Goal: Task Accomplishment & Management: Manage account settings

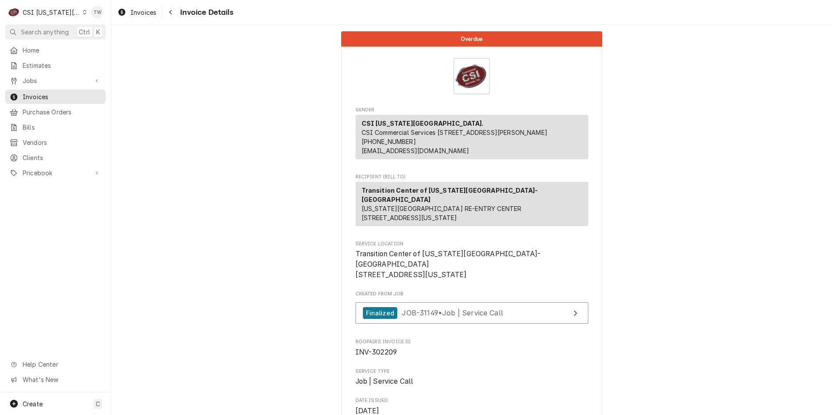
scroll to position [1722, 0]
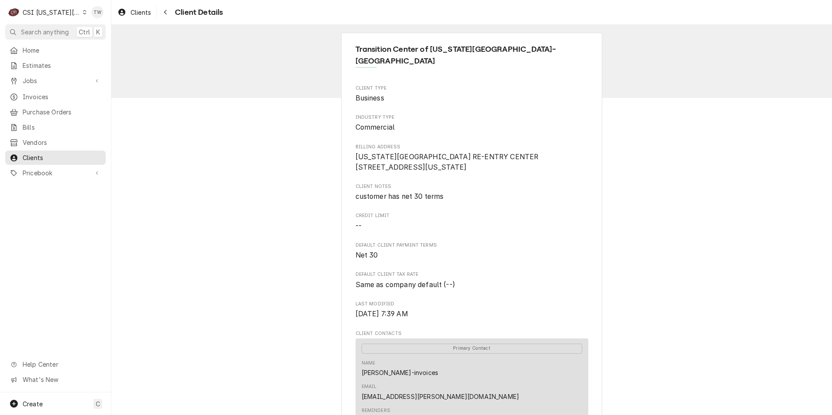
scroll to position [174, 0]
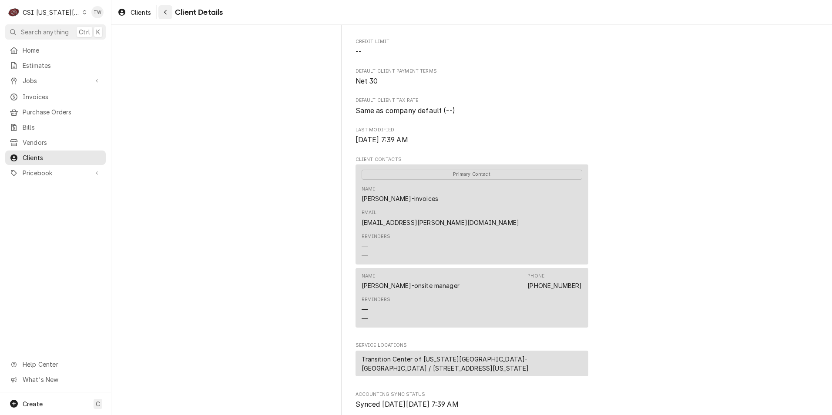
click at [161, 12] on div "Navigate back" at bounding box center [165, 12] width 9 height 9
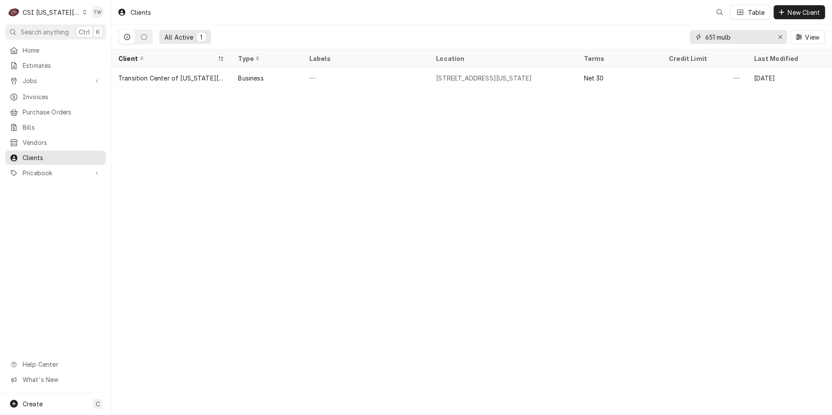
drag, startPoint x: 756, startPoint y: 37, endPoint x: 612, endPoint y: 27, distance: 143.9
click at [615, 27] on div "All Active 1 651 mulb View" at bounding box center [471, 37] width 706 height 24
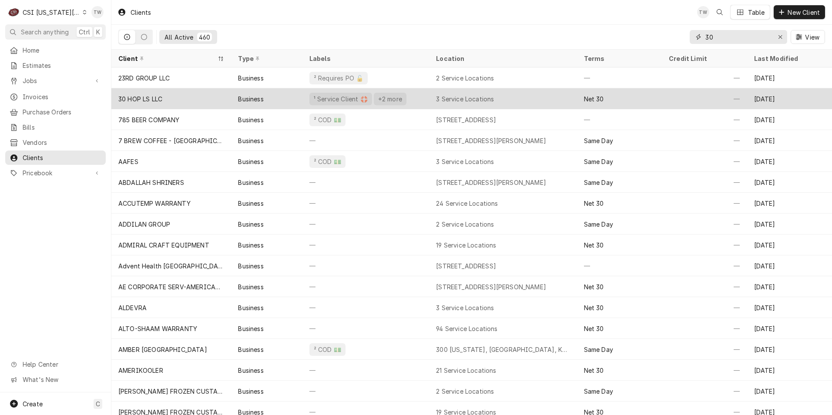
type input "30"
click at [407, 103] on div "¹ Service Client 🛟 +2 more" at bounding box center [365, 98] width 127 height 21
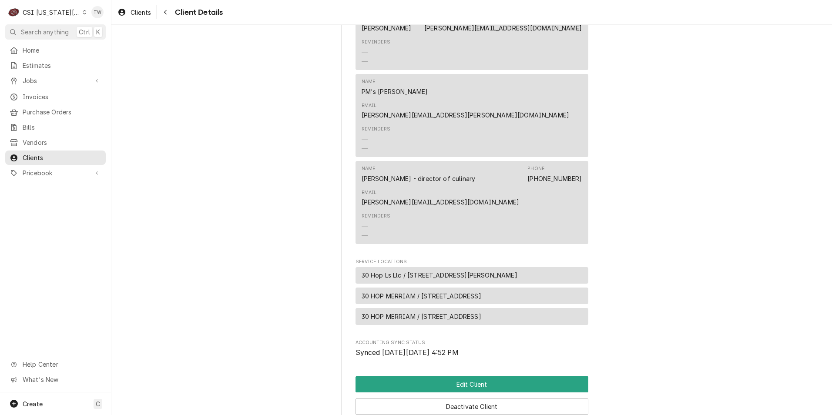
scroll to position [843, 0]
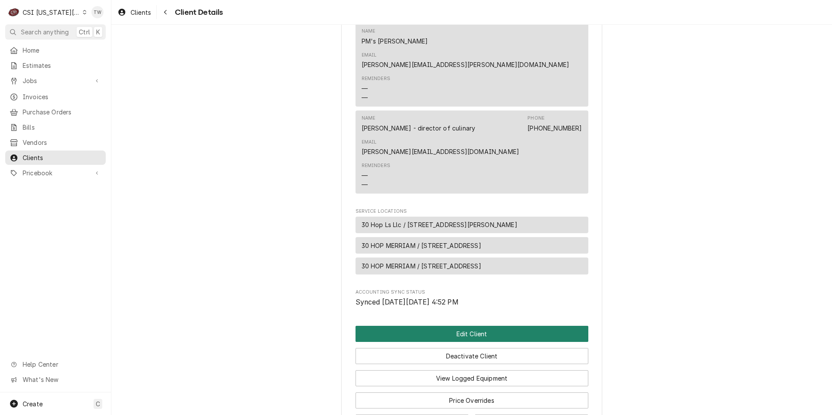
click at [481, 326] on button "Edit Client" at bounding box center [471, 334] width 233 height 16
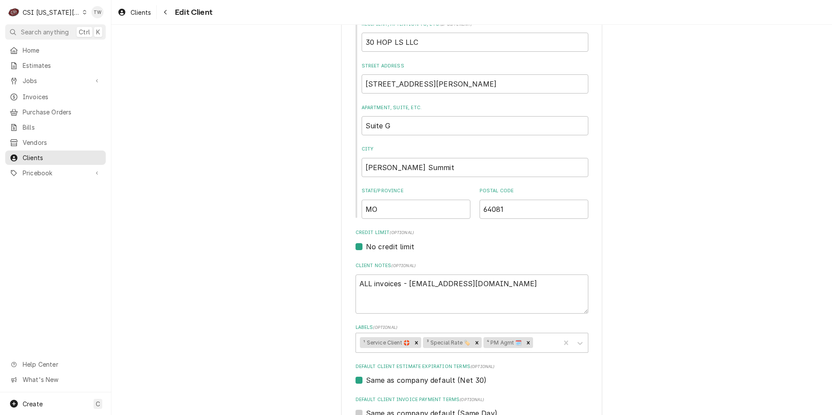
scroll to position [304, 0]
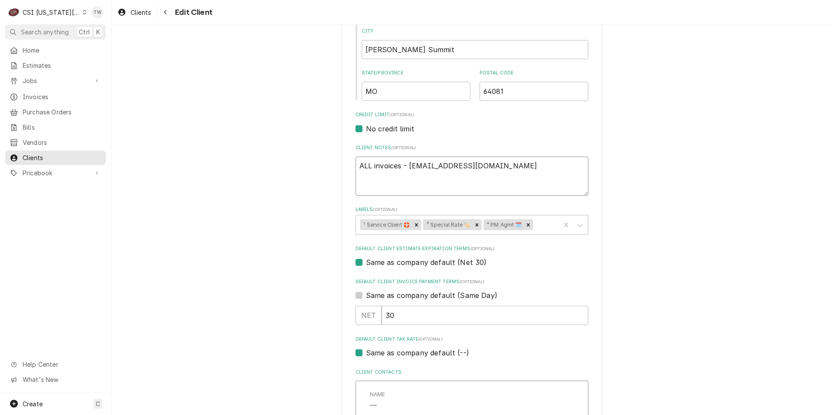
drag, startPoint x: 547, startPoint y: 166, endPoint x: 182, endPoint y: 151, distance: 365.2
type textarea "x"
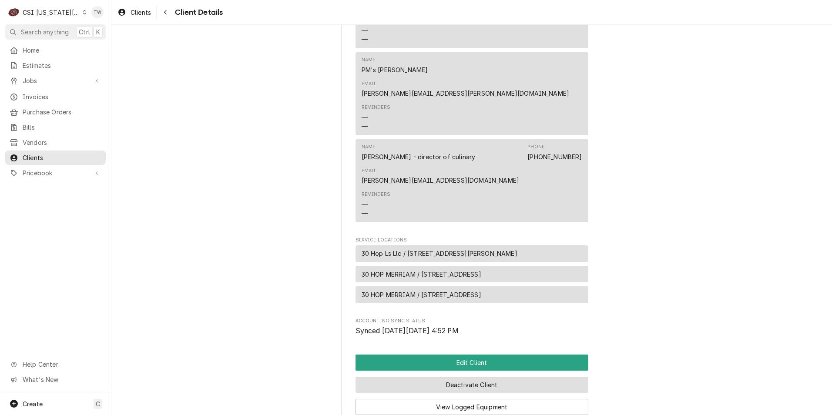
scroll to position [843, 0]
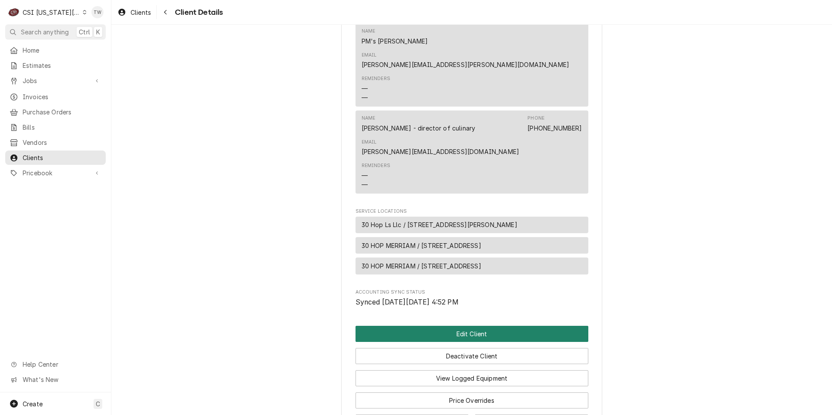
click at [470, 326] on button "Edit Client" at bounding box center [471, 334] width 233 height 16
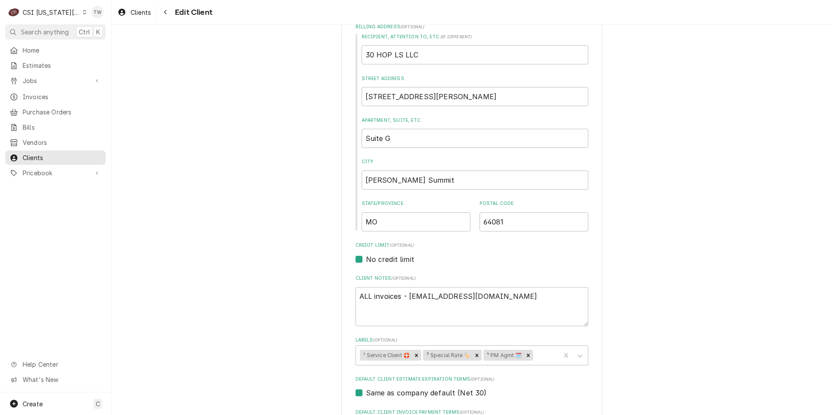
scroll to position [304, 0]
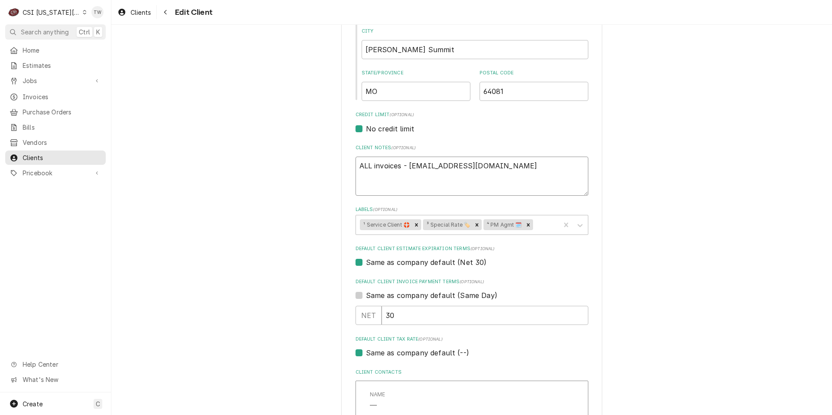
click at [562, 164] on textarea "ALL invoices - 30hopleessummit@meinvoices.com" at bounding box center [471, 176] width 233 height 39
type textarea "x"
type textarea "ALL invoices - 30hopleessummit@meinvoices.com"
type textarea "x"
type textarea "ALL invoices - 30hopleessummit@meinvoices.com"
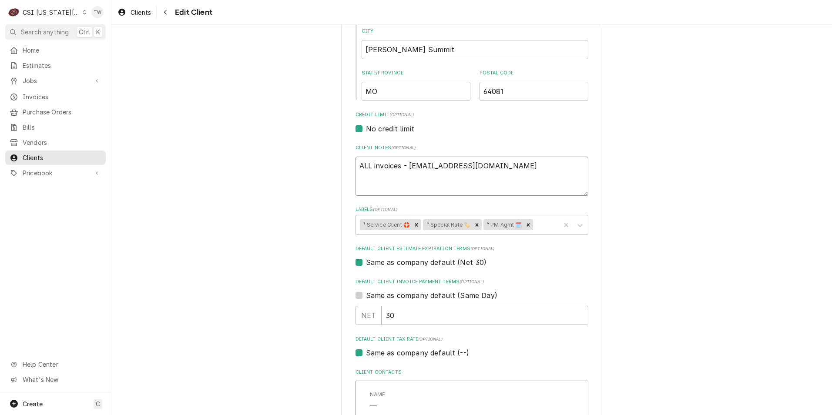
paste textarea "Please send all invoices for the 30hop MGS (Merriam) location to 30hopmerriam@m…"
type textarea "x"
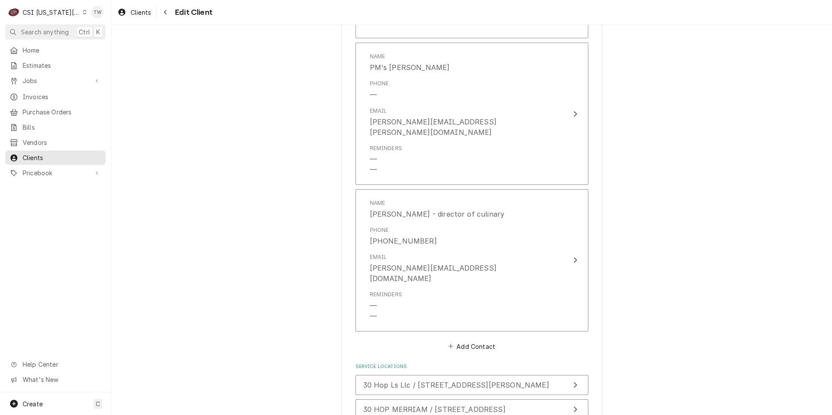
scroll to position [1737, 0]
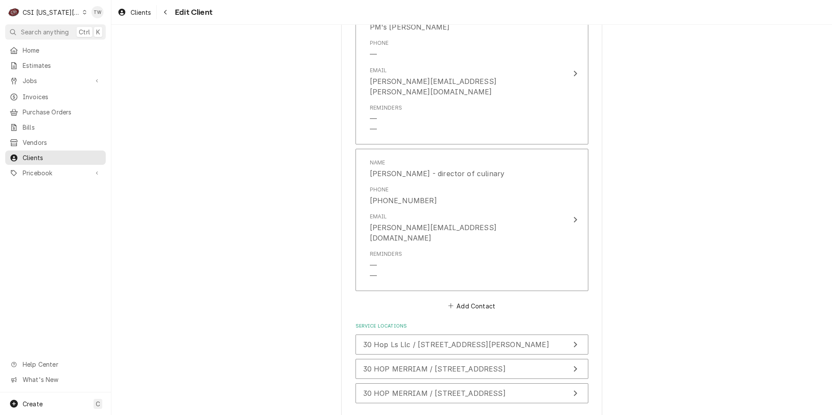
type textarea "ALL invoices - [EMAIL_ADDRESS][DOMAIN_NAME] Please send all invoices for the 30…"
type textarea "x"
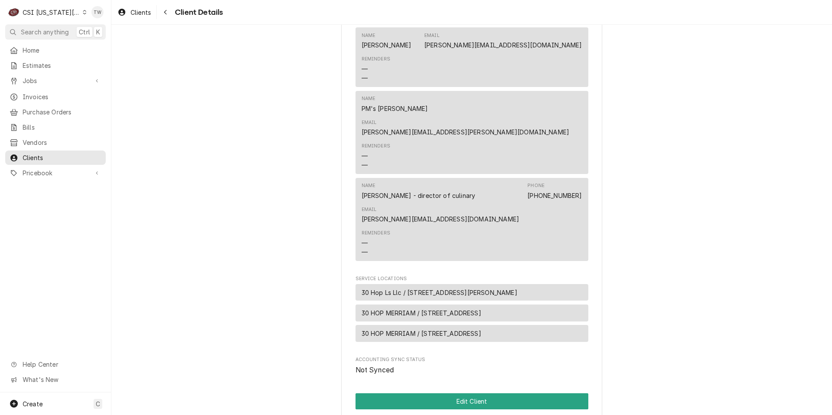
scroll to position [894, 0]
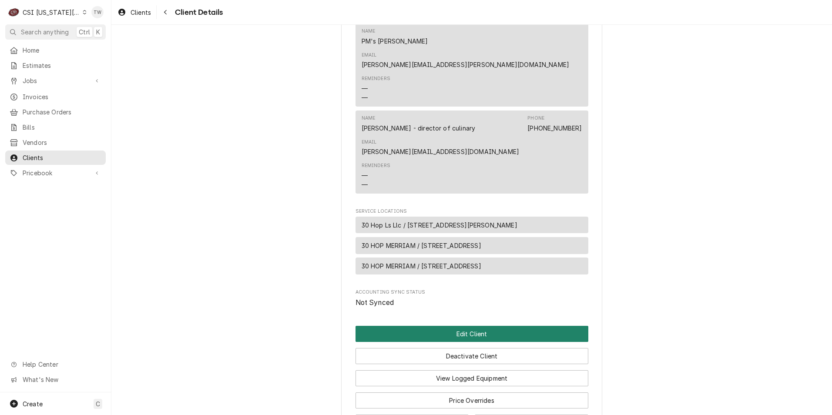
click at [455, 326] on button "Edit Client" at bounding box center [471, 334] width 233 height 16
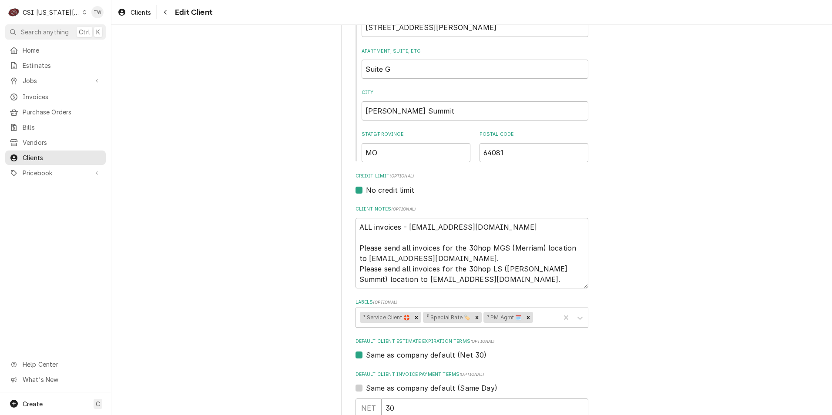
scroll to position [348, 0]
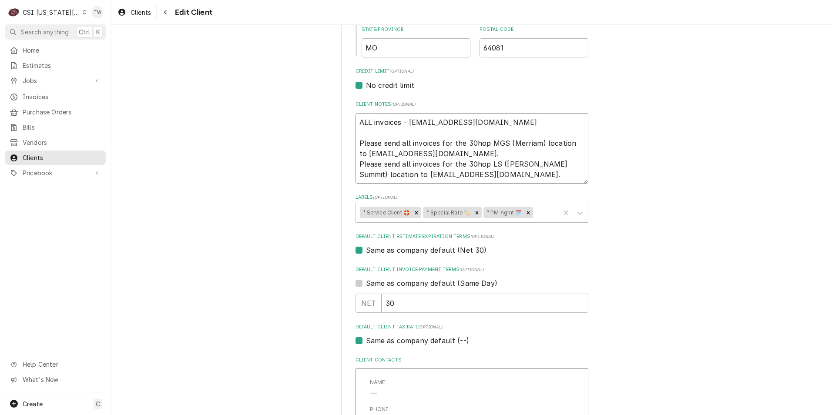
drag, startPoint x: 534, startPoint y: 120, endPoint x: 211, endPoint y: 101, distance: 322.8
type textarea "x"
type textarea "Please send all invoices for the 30hop MGS (Merriam) location to 30hopmerriam@m…"
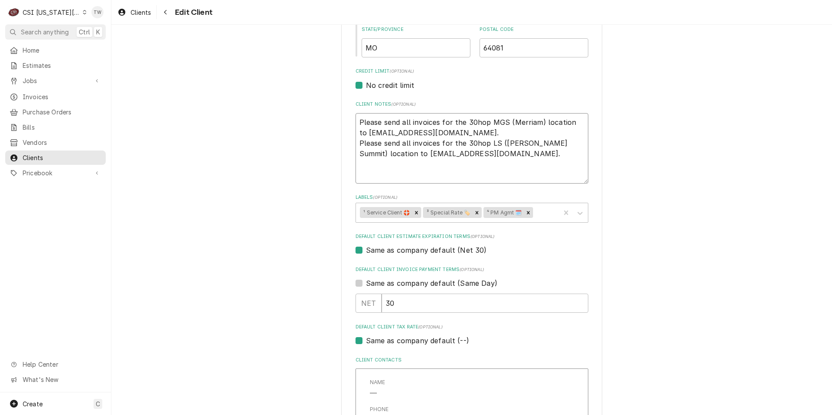
click at [355, 143] on textarea "Please send all invoices for the 30hop MGS (Merriam) location to 30hopmerriam@m…" at bounding box center [471, 148] width 233 height 70
type textarea "x"
type textarea "Please send all invoices for the 30hop MGS (Merriam) location to 30hopmerriam@m…"
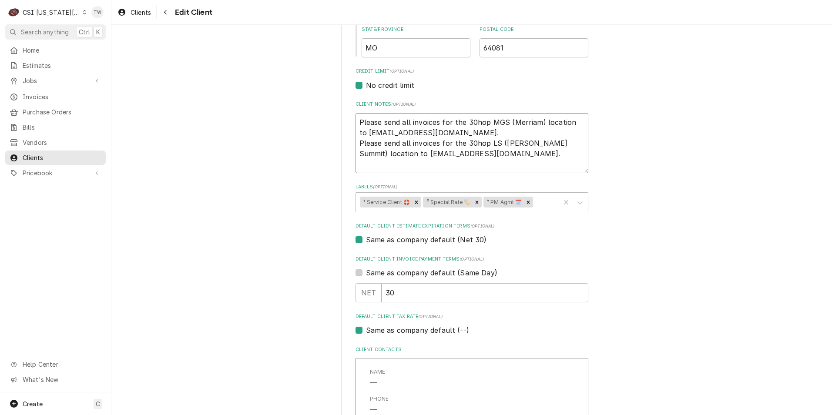
type textarea "x"
type textarea "Please send all invoices for the 30hop MGS (Merriam) location to 30hopmerriam@m…"
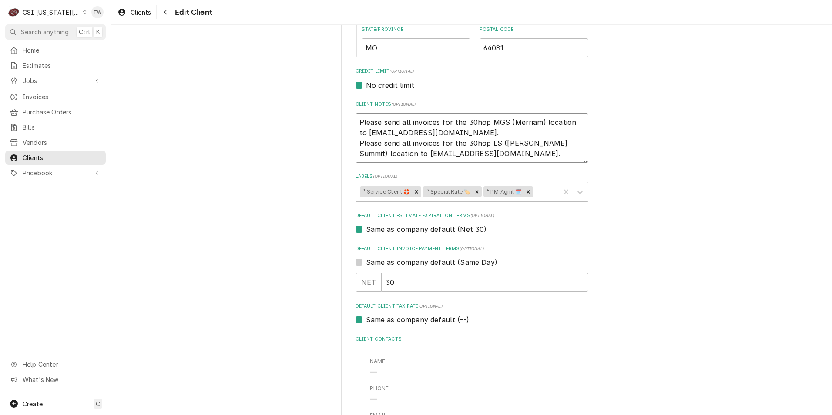
click at [489, 134] on textarea "Please send all invoices for the 30hop MGS (Merriam) location to 30hopmerriam@m…" at bounding box center [471, 138] width 233 height 50
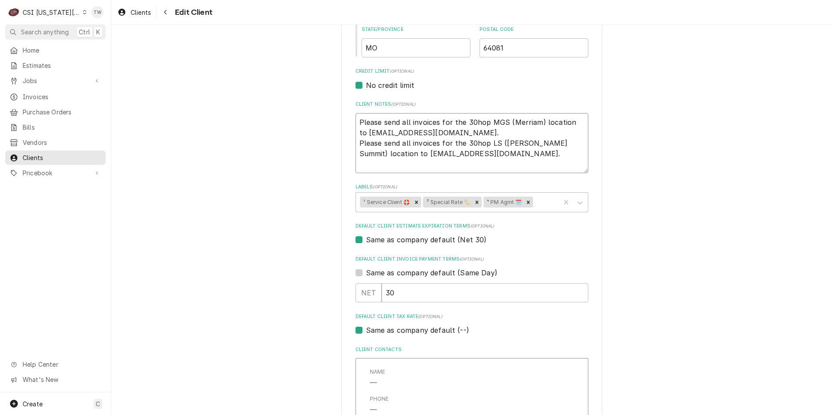
type textarea "x"
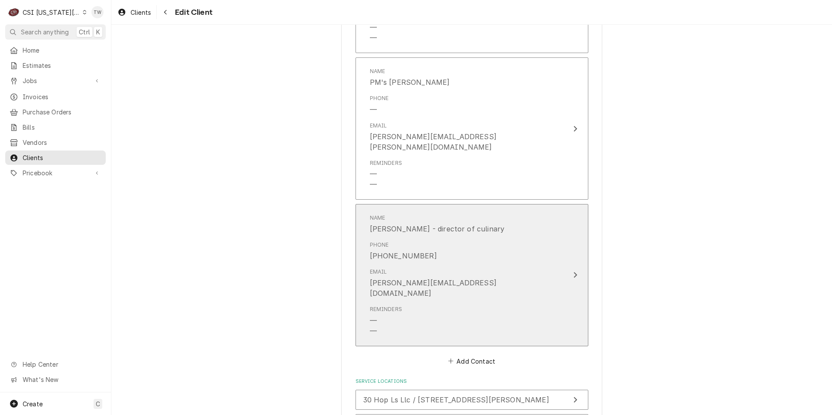
scroll to position [1716, 0]
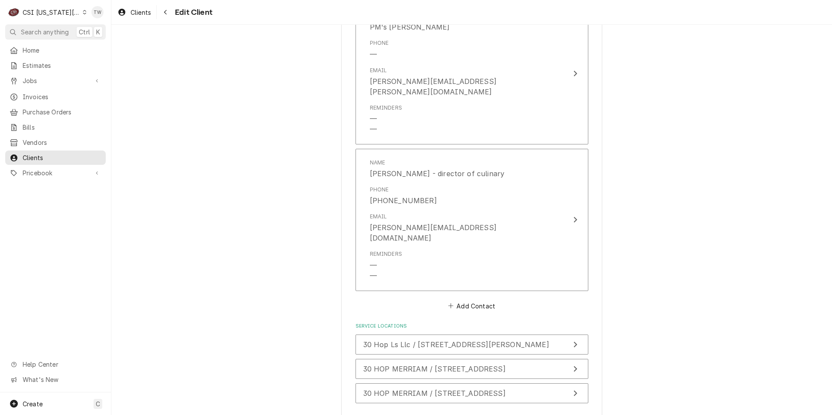
type textarea "Please send all invoices for the 30hop MGS (Merriam) location to [EMAIL_ADDRESS…"
type textarea "x"
